Goal: Information Seeking & Learning: Learn about a topic

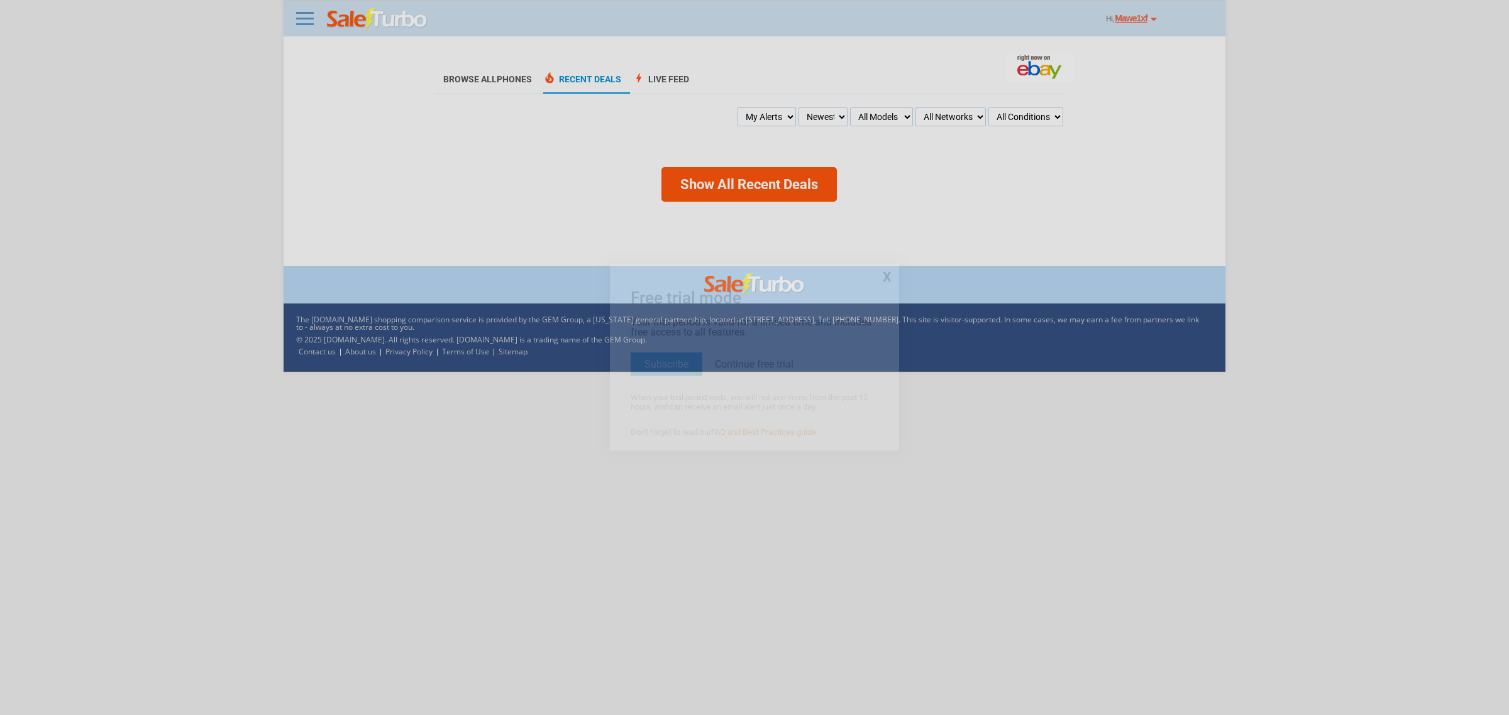
click at [482, 356] on div at bounding box center [754, 357] width 1509 height 715
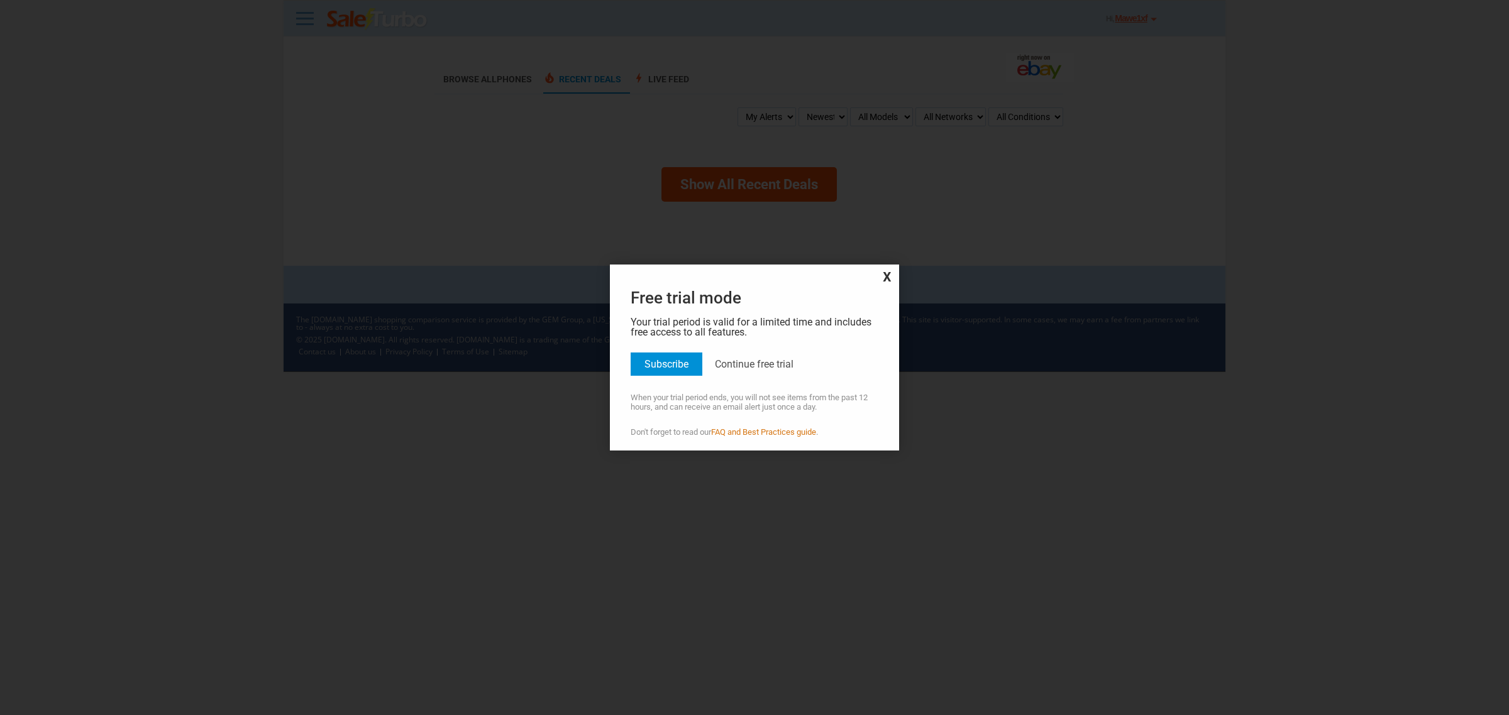
click at [472, 351] on div at bounding box center [754, 357] width 1509 height 715
click at [749, 434] on link "FAQ and Best Practices guide" at bounding box center [763, 432] width 105 height 9
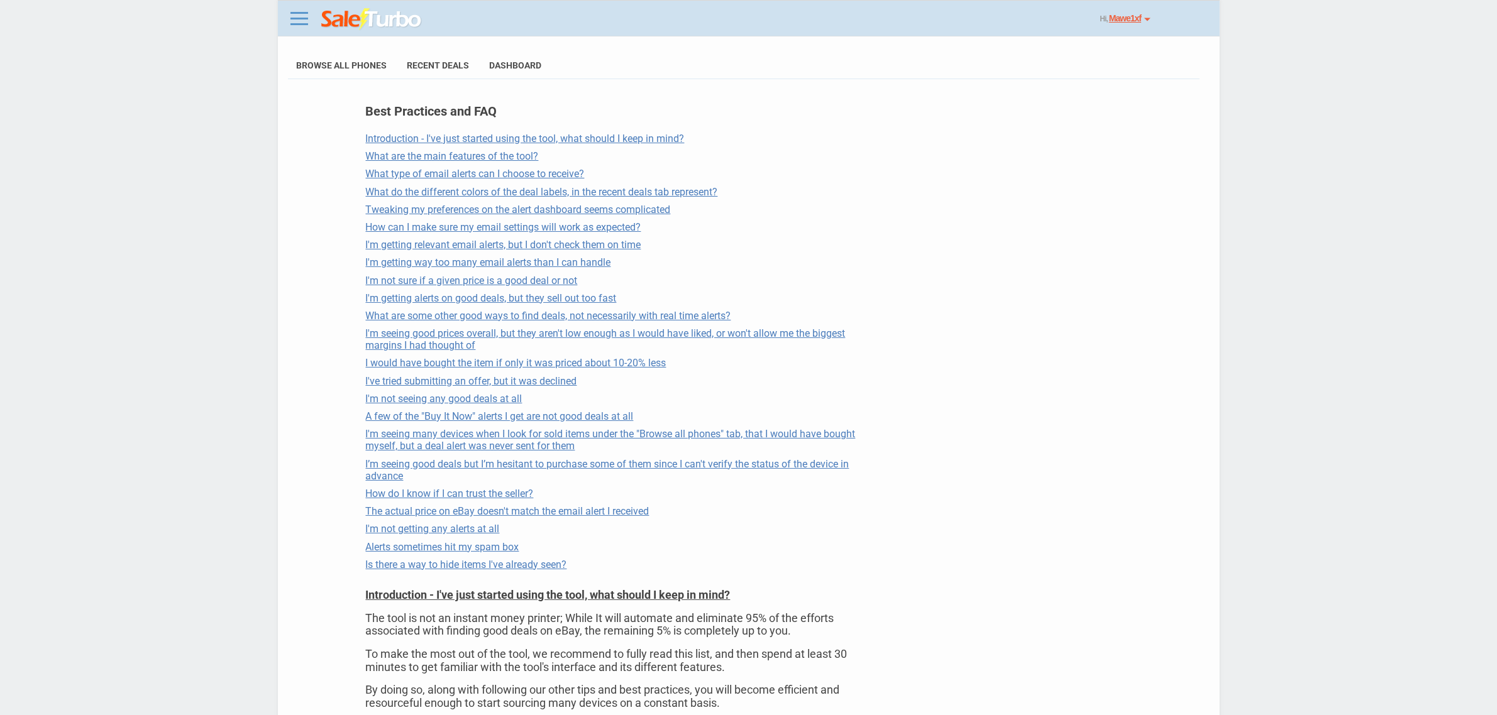
click at [499, 135] on link "Introduction - I've just started using the tool, what should I keep in mind?" at bounding box center [525, 139] width 319 height 12
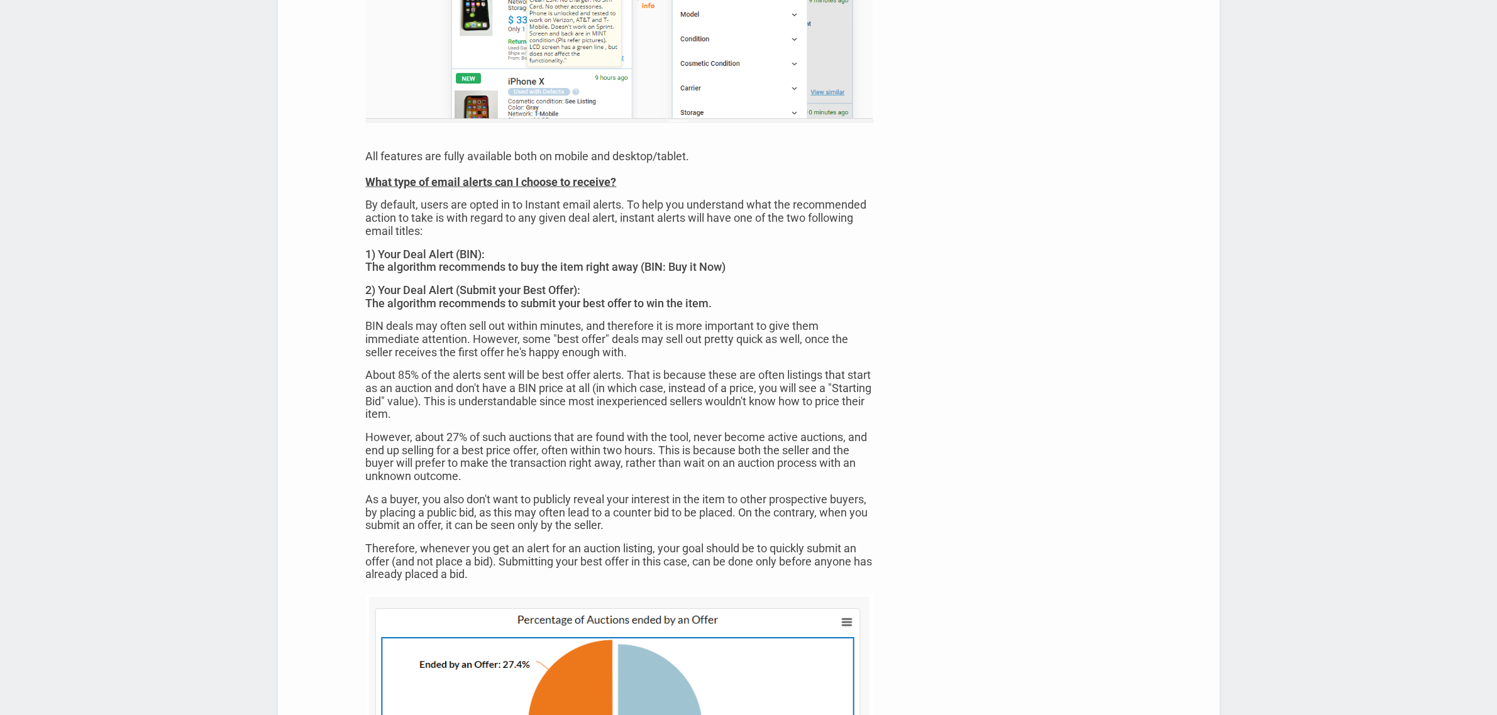
scroll to position [1611, 0]
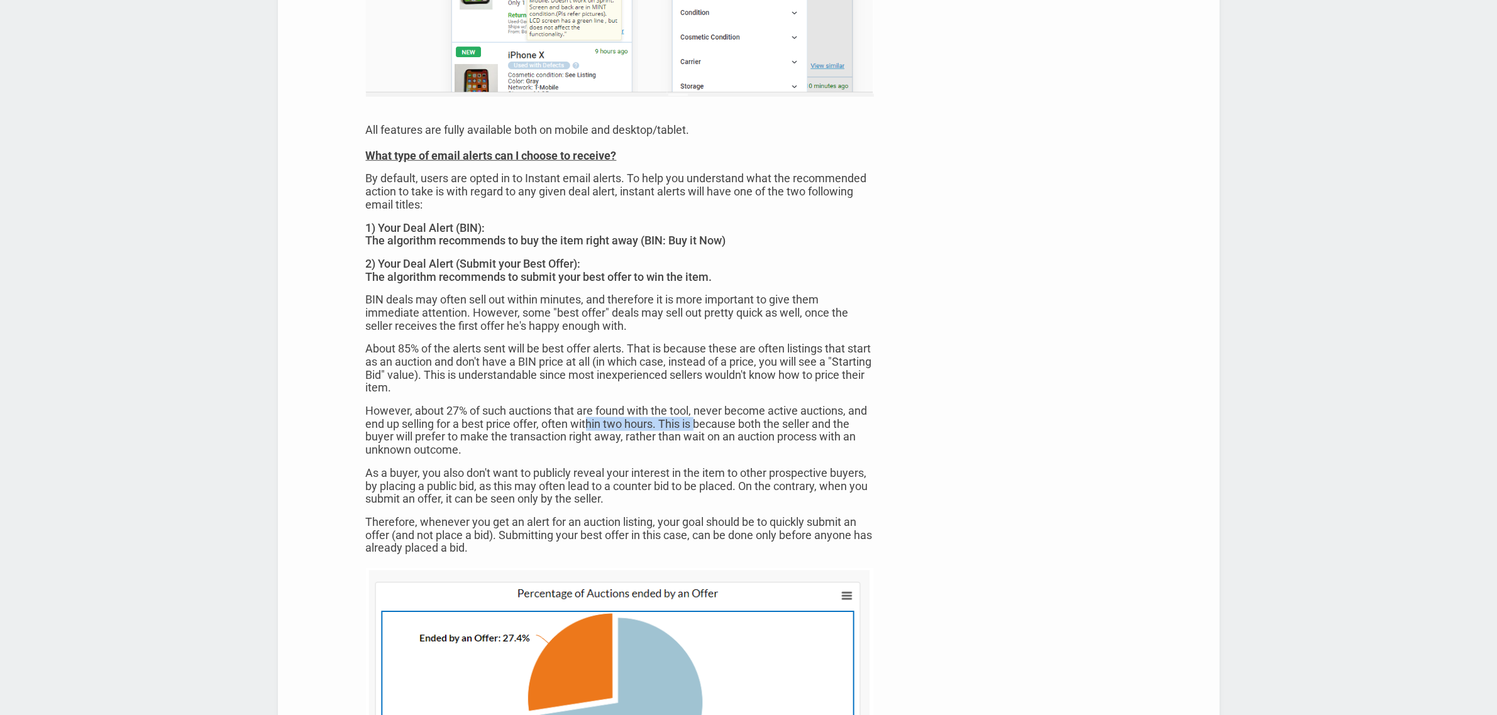
drag, startPoint x: 588, startPoint y: 423, endPoint x: 700, endPoint y: 421, distance: 111.3
click at [700, 421] on p "However, about 27% of such auctions that are found with the tool, never become …" at bounding box center [620, 431] width 509 height 52
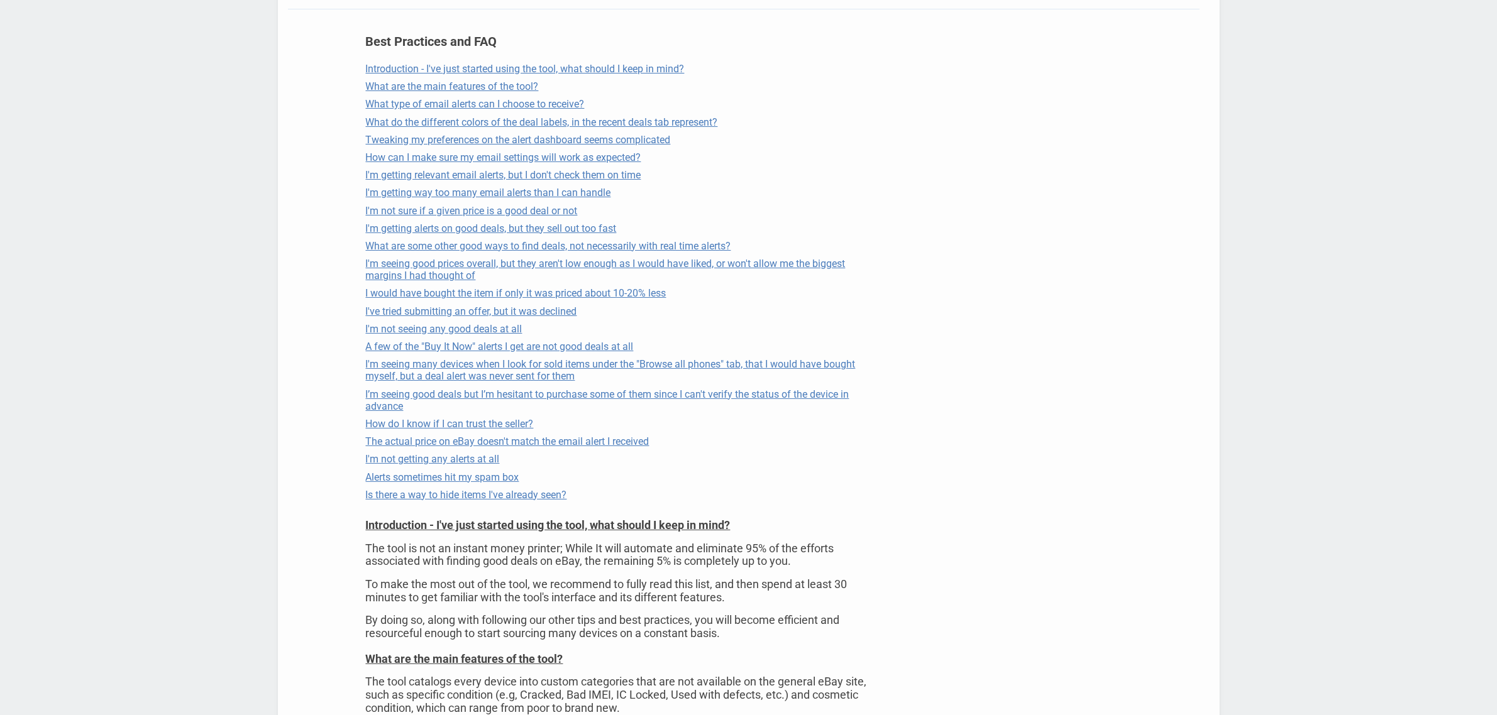
scroll to position [0, 0]
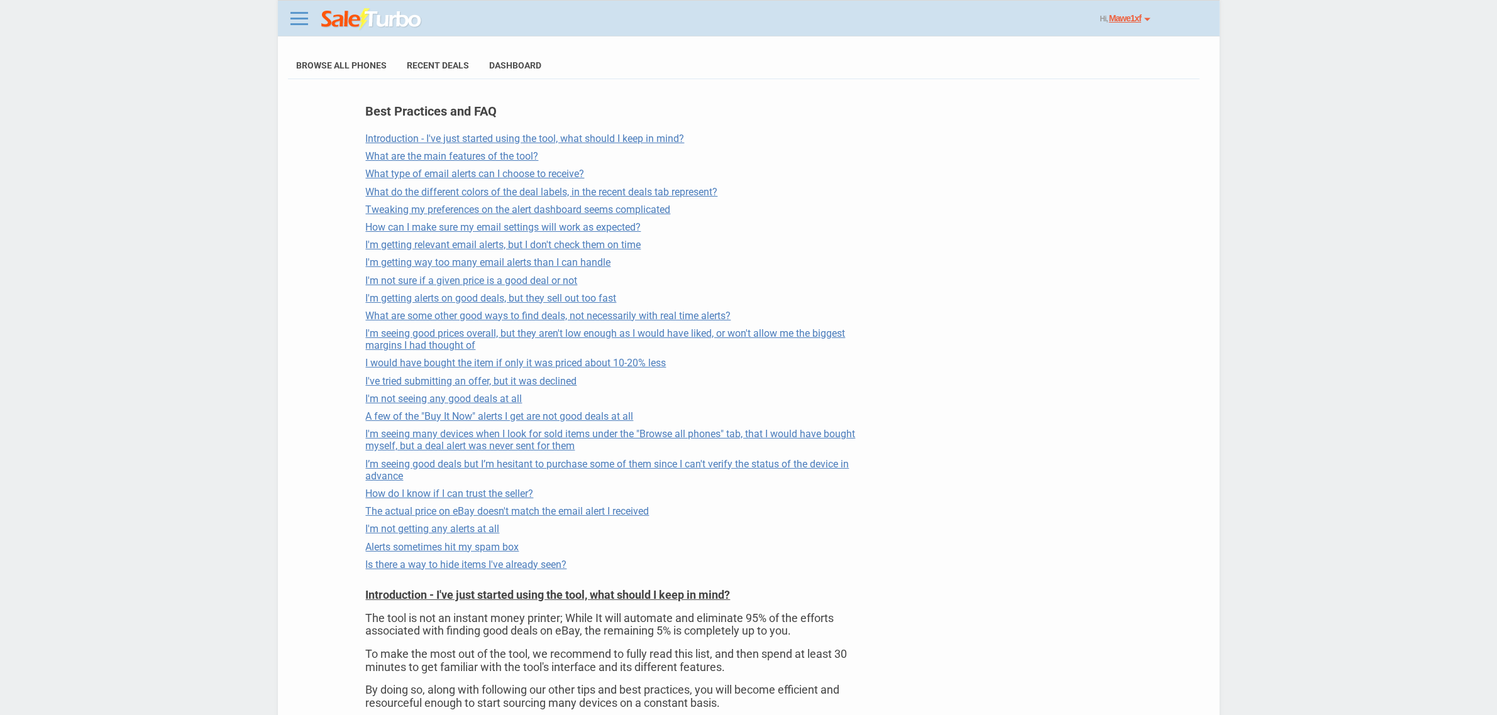
click at [324, 24] on img at bounding box center [371, 19] width 101 height 23
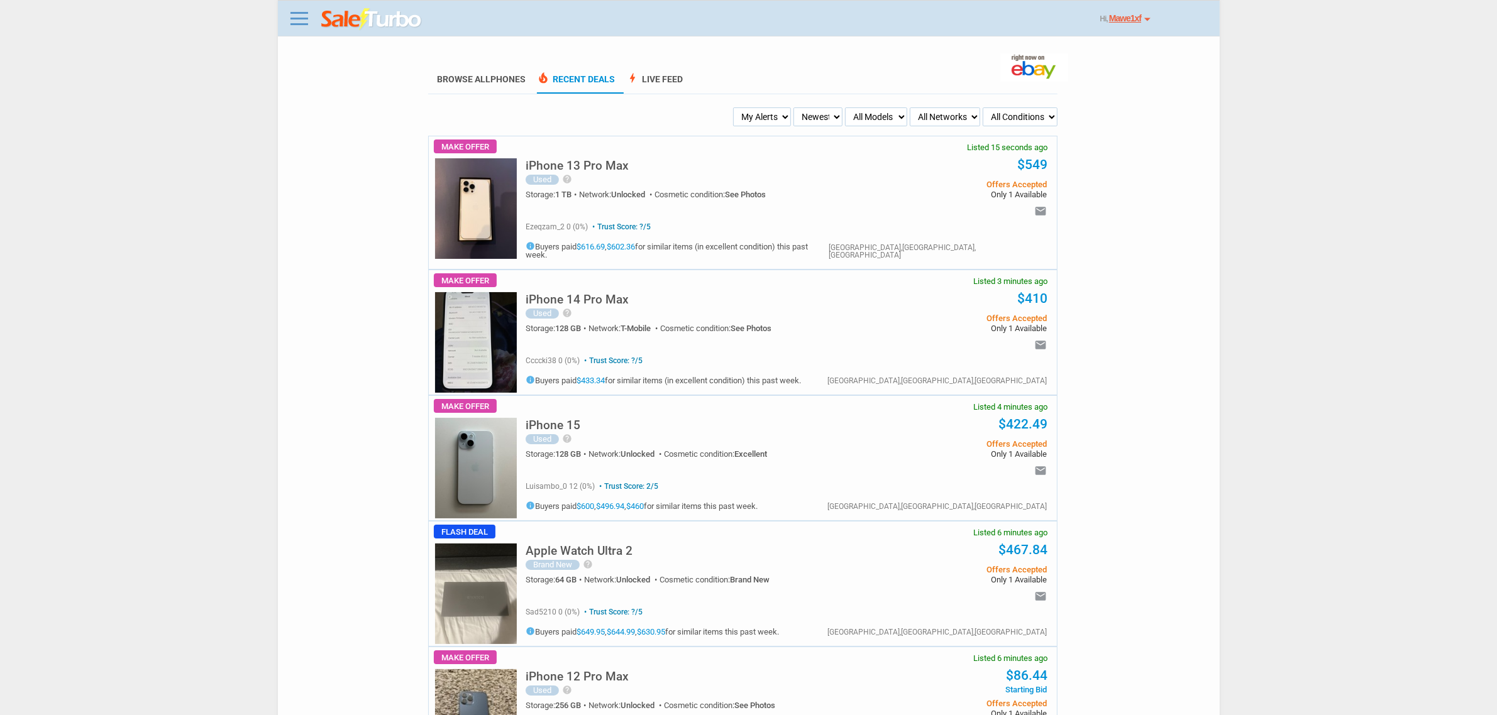
drag, startPoint x: 758, startPoint y: 111, endPoint x: 765, endPoint y: 124, distance: 15.2
click at [758, 112] on select "My Alerts Alerts Received All Deals BIN Only w/ Offers Only" at bounding box center [762, 117] width 58 height 19
select select "flash_bin"
click at [735, 108] on select "My Alerts Alerts Received All Deals BIN Only w/ Offers Only" at bounding box center [762, 117] width 58 height 19
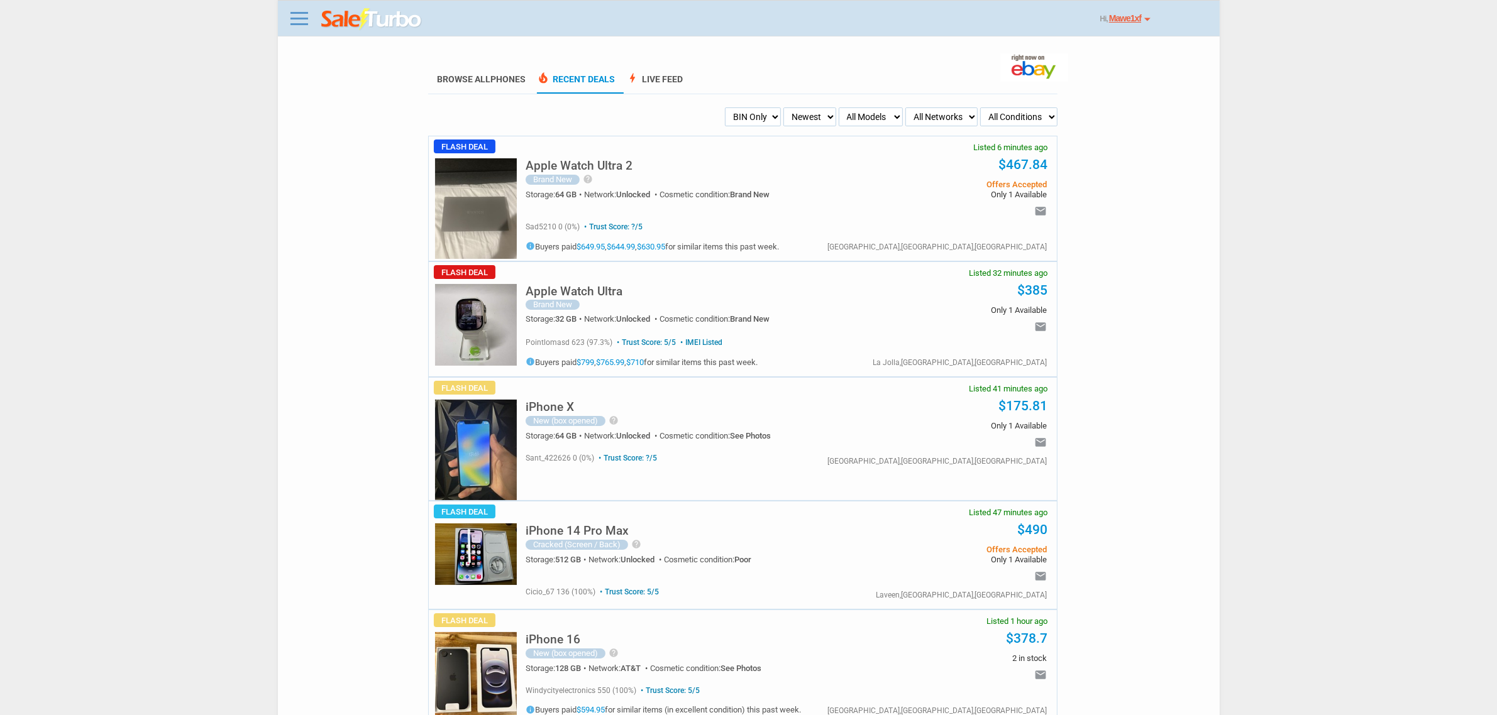
click at [722, 109] on ul "My Alerts Alerts Received All Deals BIN Only w/ Offers Only Newest Oldest Sold …" at bounding box center [743, 117] width 630 height 19
click at [744, 117] on select "My Alerts Alerts Received All Deals BIN Only w/ Offers Only" at bounding box center [753, 117] width 56 height 19
select select "mailsent"
click at [725, 108] on select "My Alerts Alerts Received All Deals BIN Only w/ Offers Only" at bounding box center [753, 117] width 56 height 19
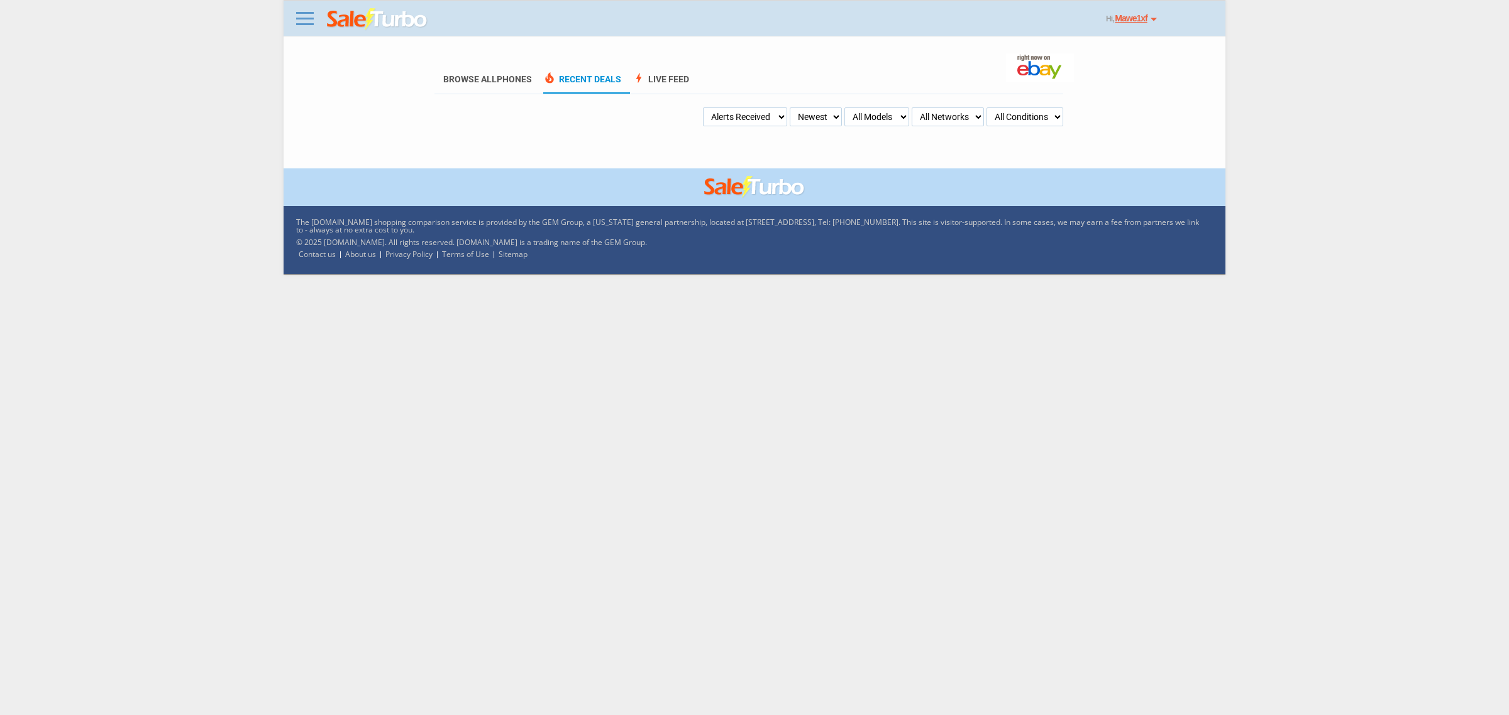
drag, startPoint x: 0, startPoint y: 0, endPoint x: 744, endPoint y: 118, distance: 753.0
click at [744, 118] on select "My Alerts Alerts Received All Deals BIN Only w/ Offers Only" at bounding box center [745, 117] width 84 height 19
select select "sent"
click at [727, 108] on select "My Alerts Alerts Received All Deals BIN Only w/ Offers Only" at bounding box center [745, 117] width 84 height 19
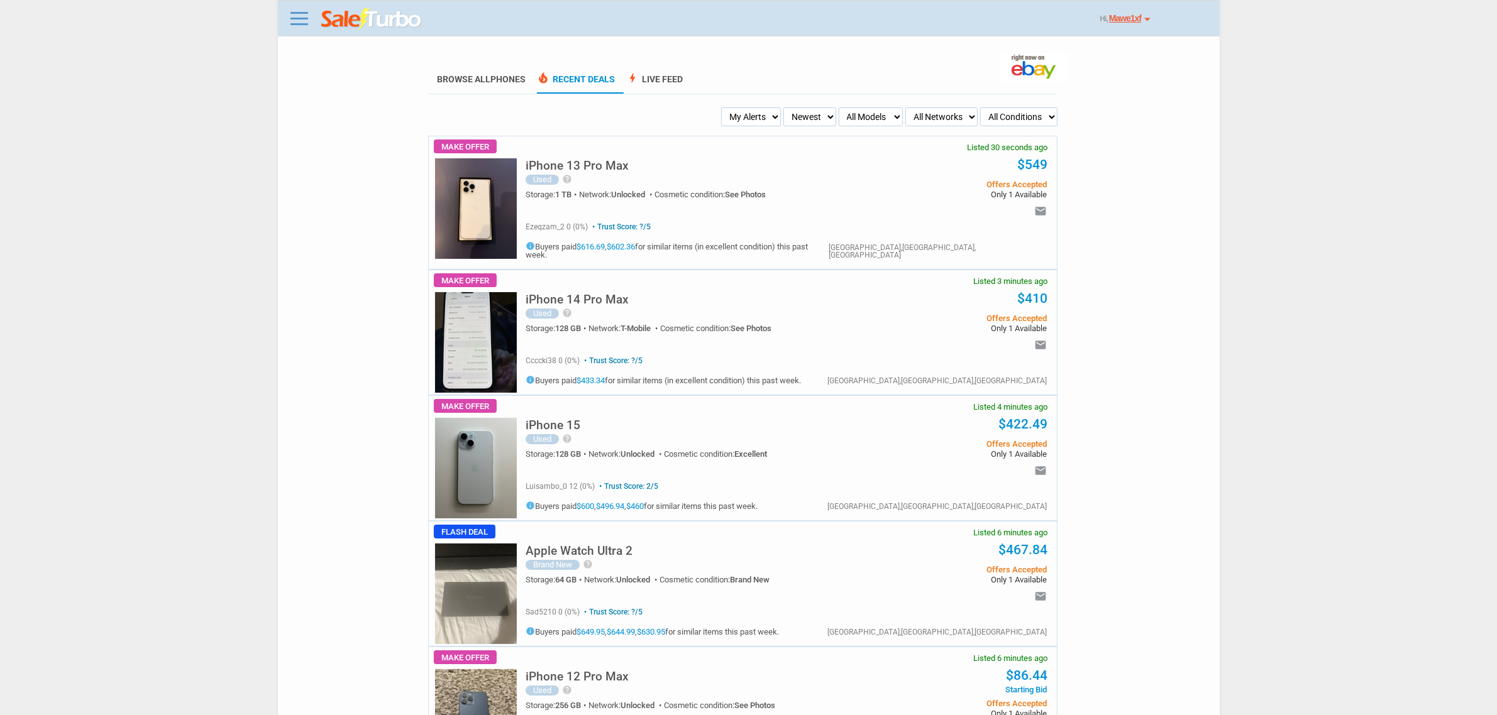
click at [731, 111] on select "My Alerts Alerts Received All Deals BIN Only w/ Offers Only" at bounding box center [751, 117] width 60 height 19
select select "flash_bin"
click at [725, 108] on select "My Alerts Alerts Received All Deals BIN Only w/ Offers Only" at bounding box center [751, 117] width 60 height 19
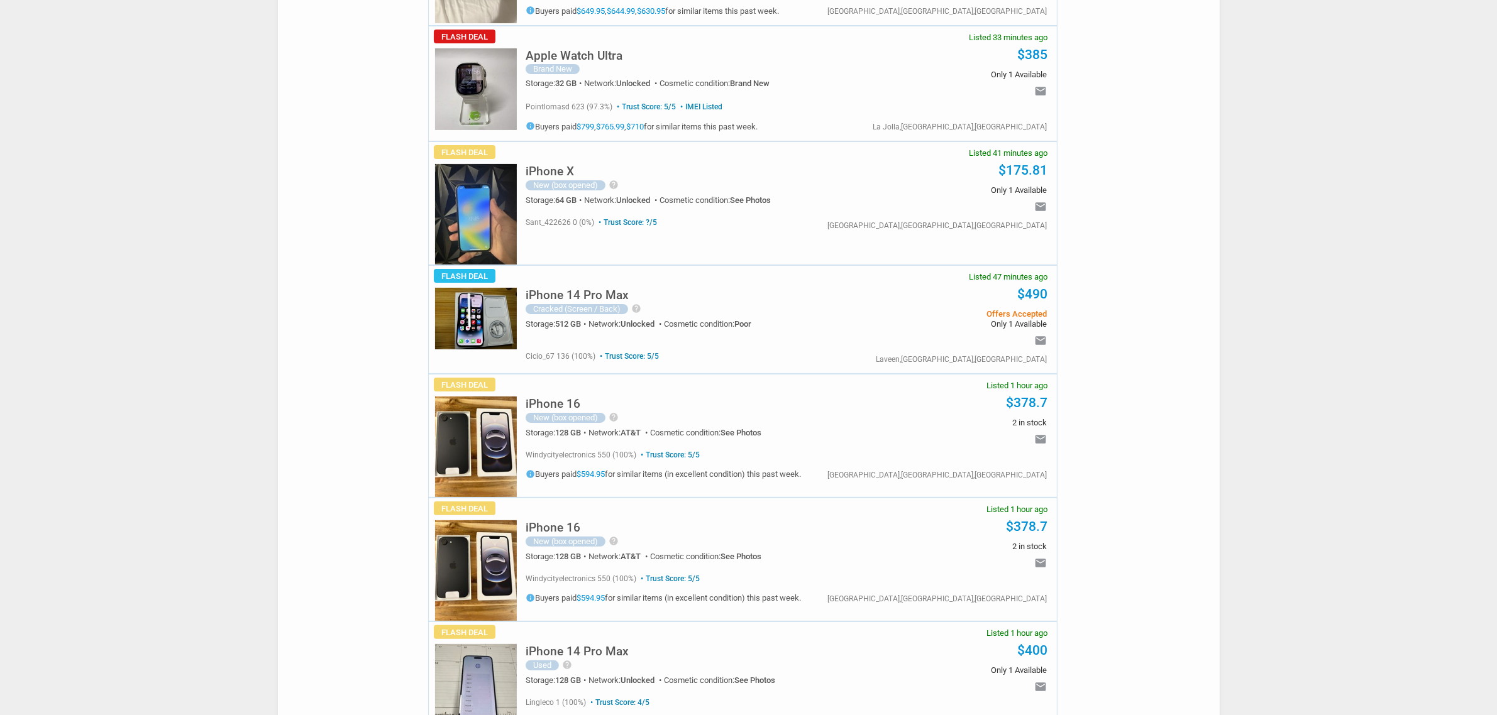
scroll to position [472, 0]
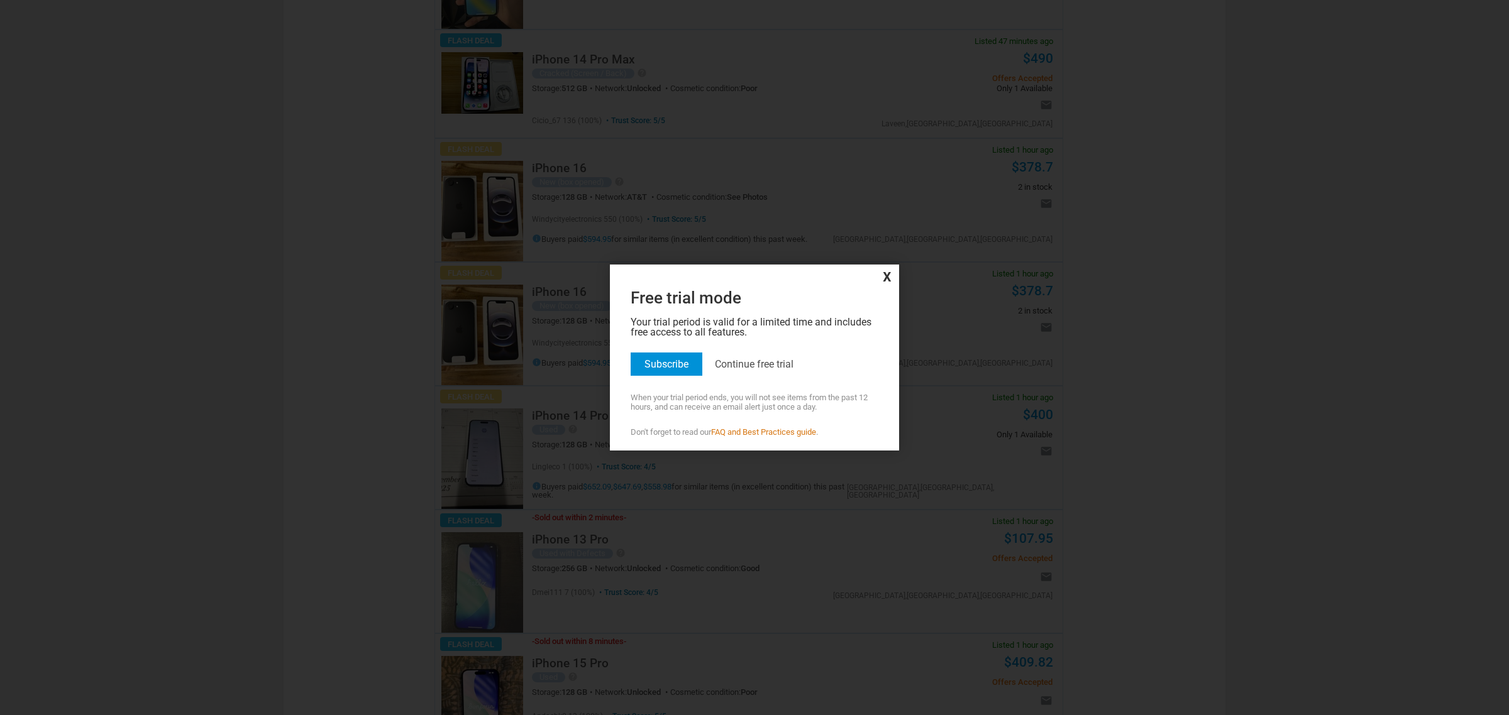
click at [893, 294] on div "Free trial mode Your trial period is valid for a limited time and includes free…" at bounding box center [754, 361] width 283 height 152
click at [883, 296] on div "Free trial mode Your trial period is valid for a limited time and includes free…" at bounding box center [754, 361] width 283 height 152
click at [880, 281] on span "x" at bounding box center [754, 276] width 283 height 17
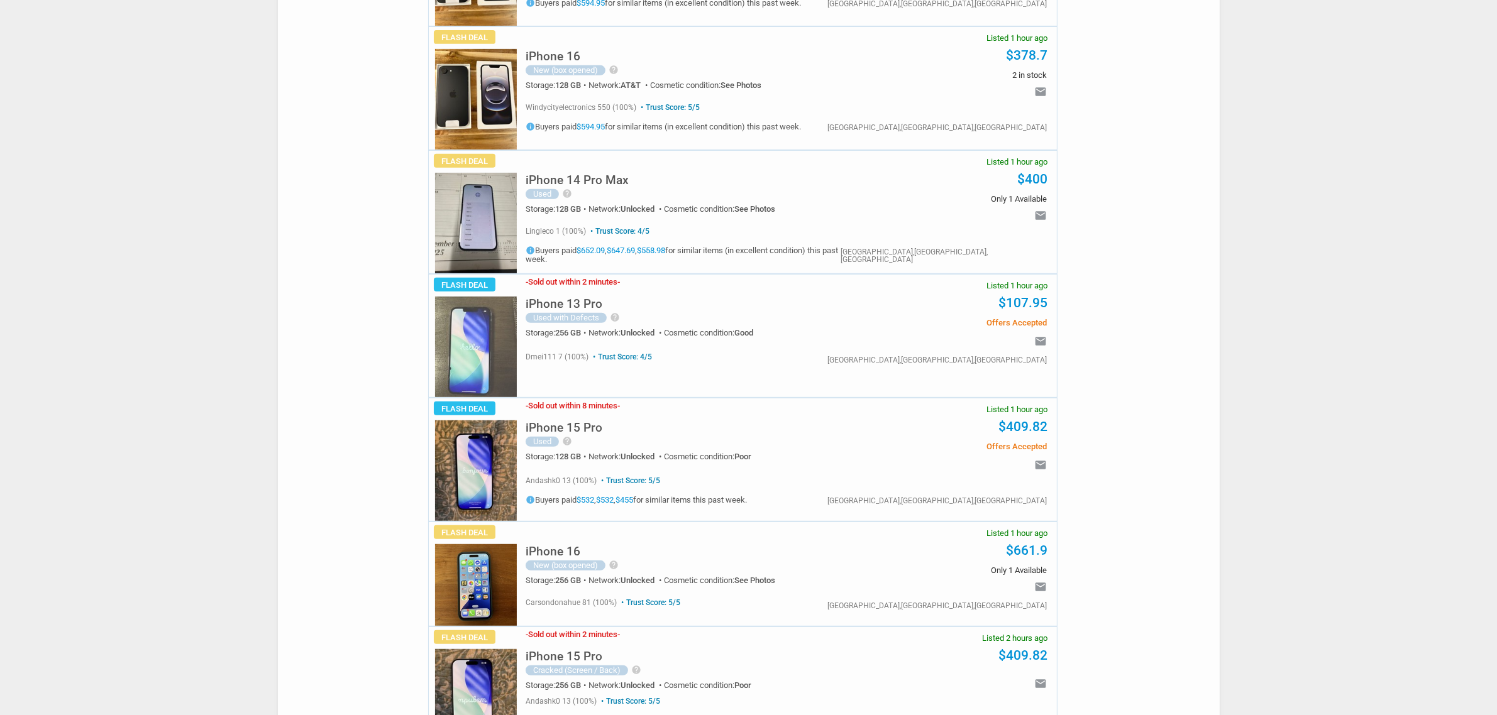
scroll to position [786, 0]
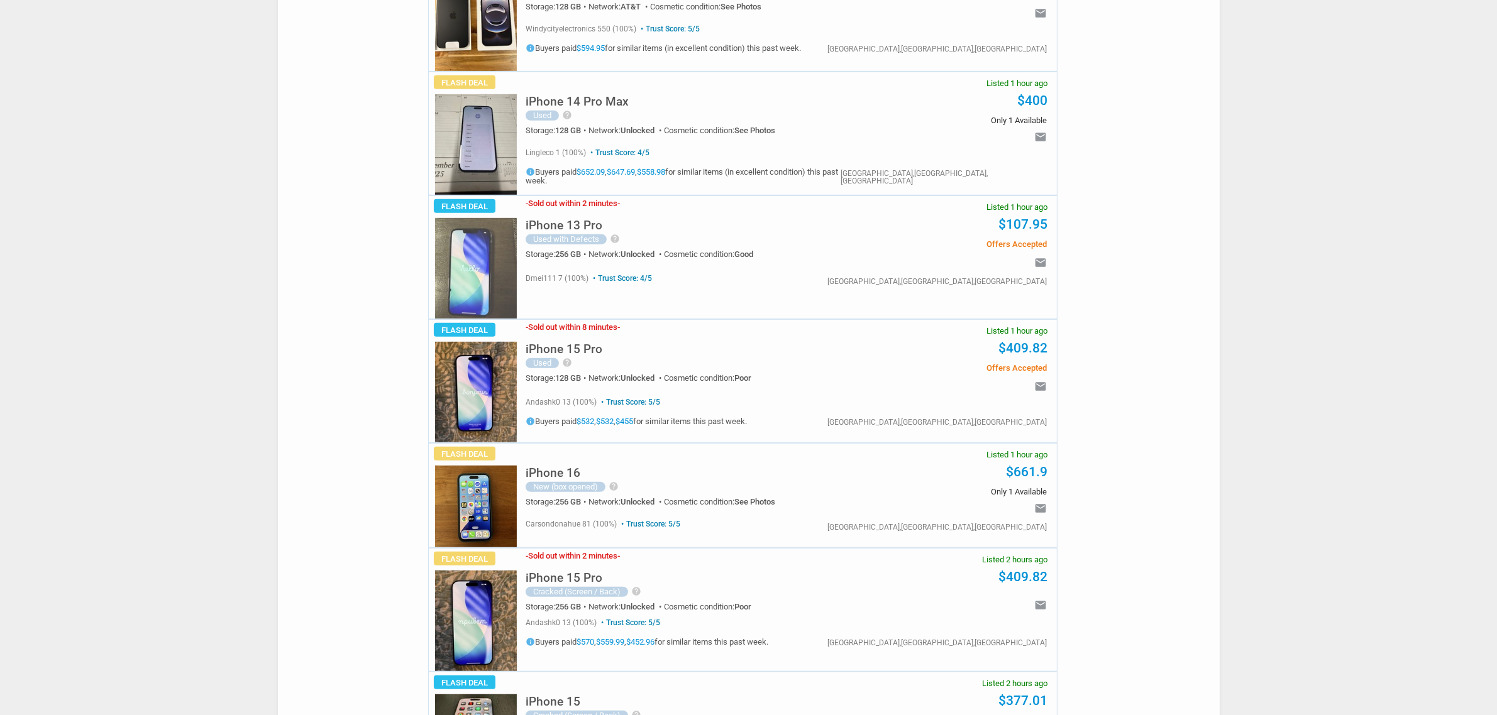
click at [1022, 353] on link "$409.82" at bounding box center [1022, 348] width 49 height 15
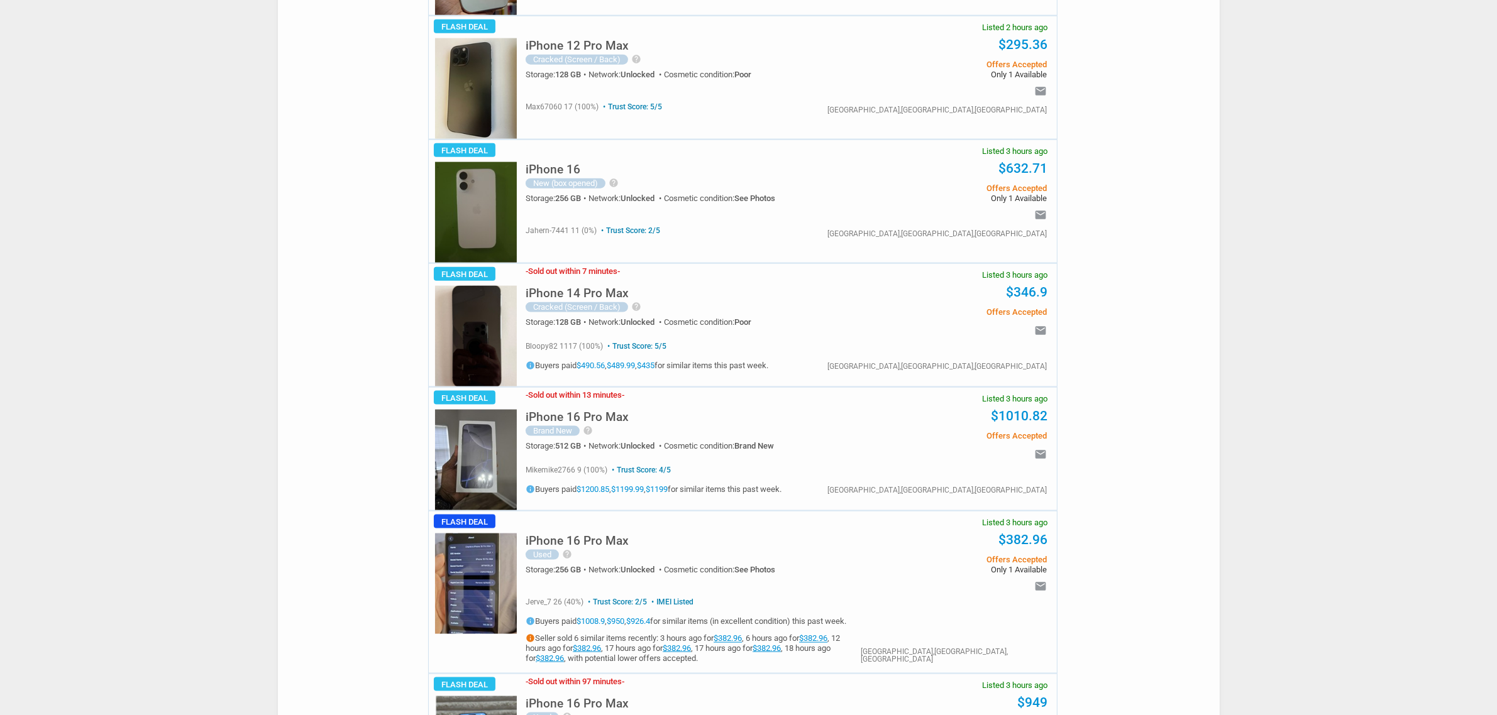
scroll to position [1965, 0]
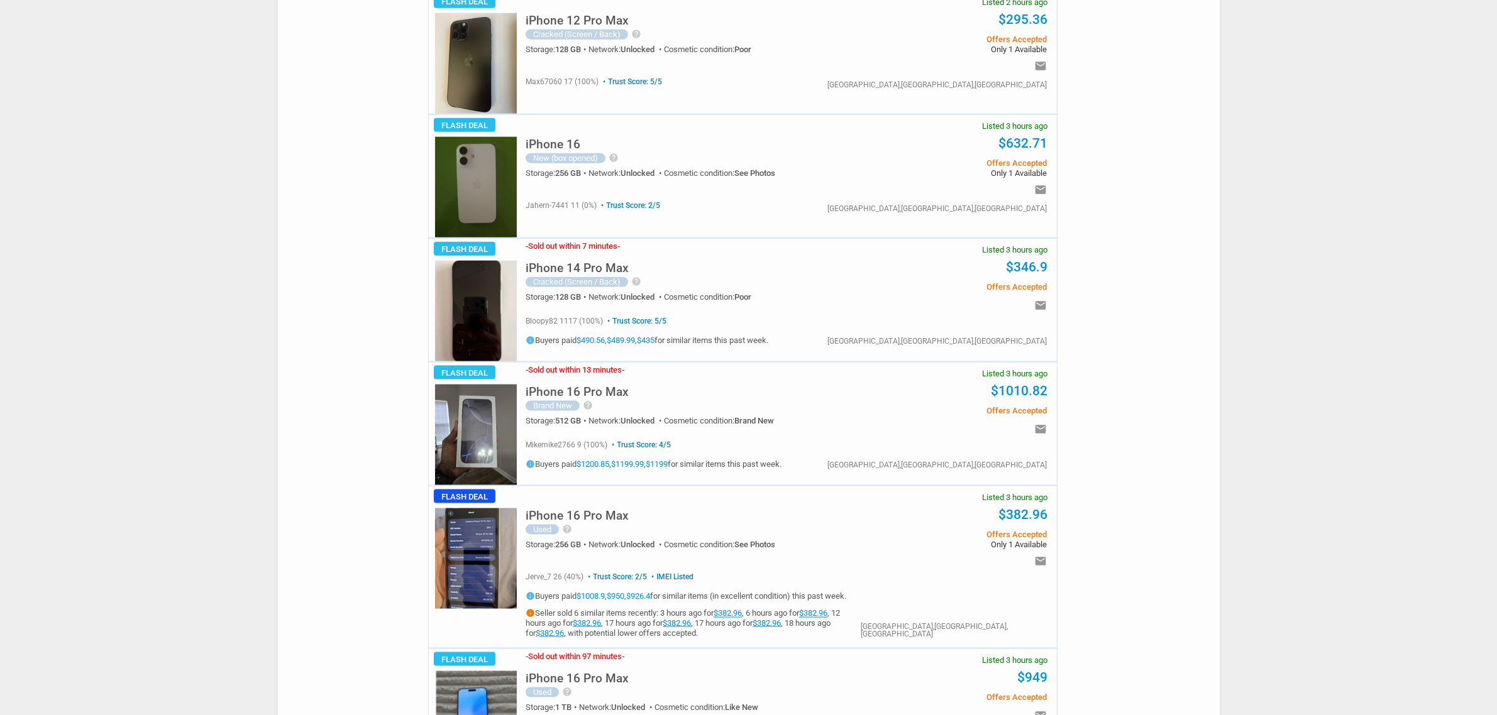
click at [541, 148] on h5 "iPhone 16" at bounding box center [553, 144] width 55 height 12
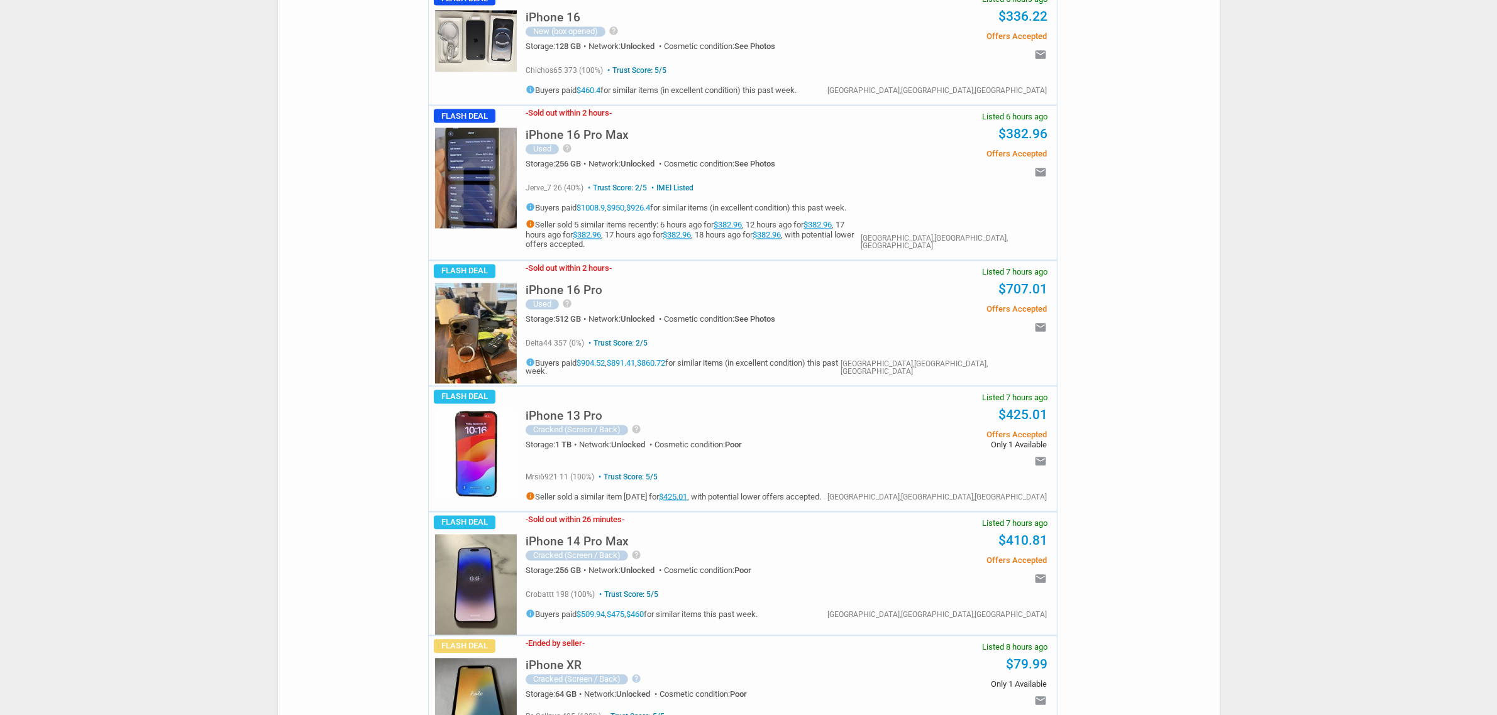
scroll to position [3458, 0]
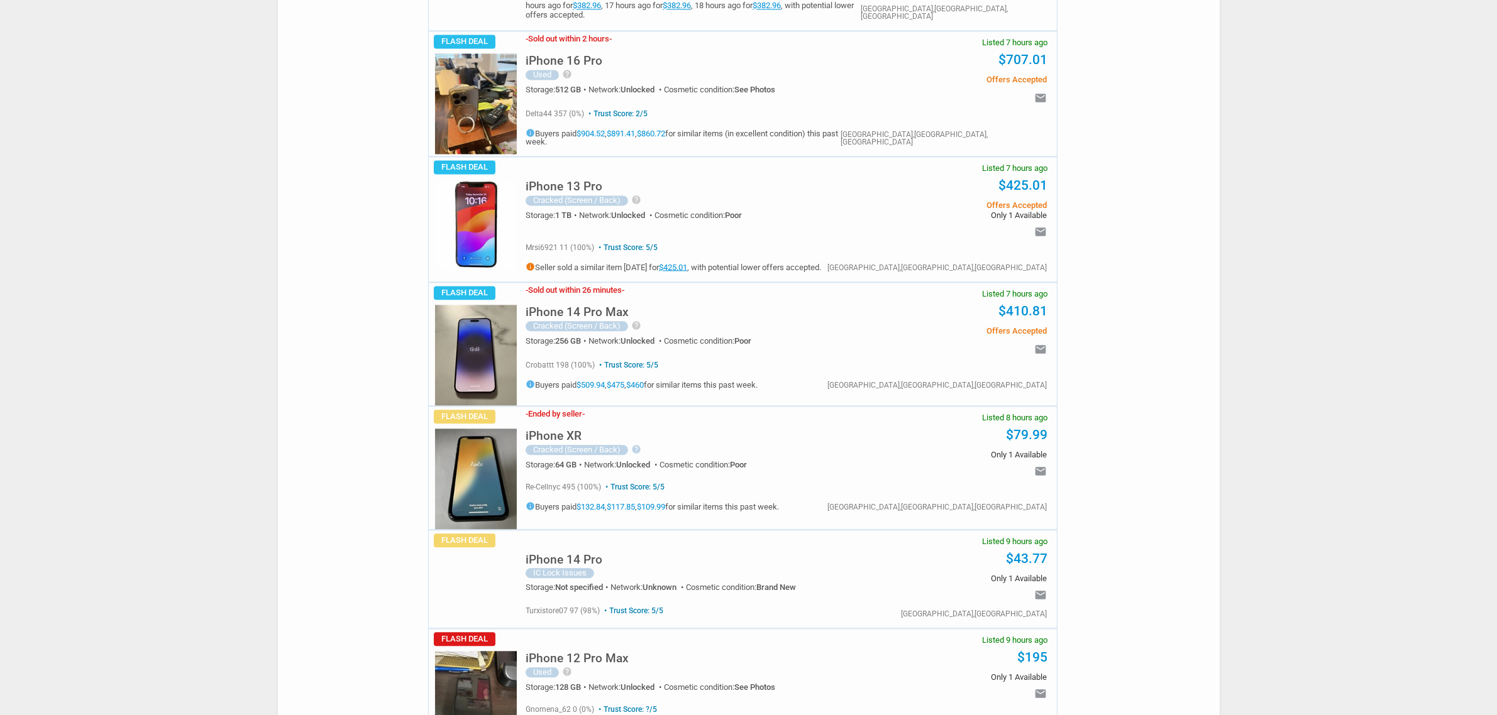
click at [483, 561] on div at bounding box center [476, 557] width 82 height 8
click at [478, 580] on div "Flash Deal Listed 9 hours ago" at bounding box center [476, 590] width 82 height 75
click at [544, 566] on h5 "iPhone 14 Pro" at bounding box center [564, 560] width 77 height 12
